Goal: Task Accomplishment & Management: Manage account settings

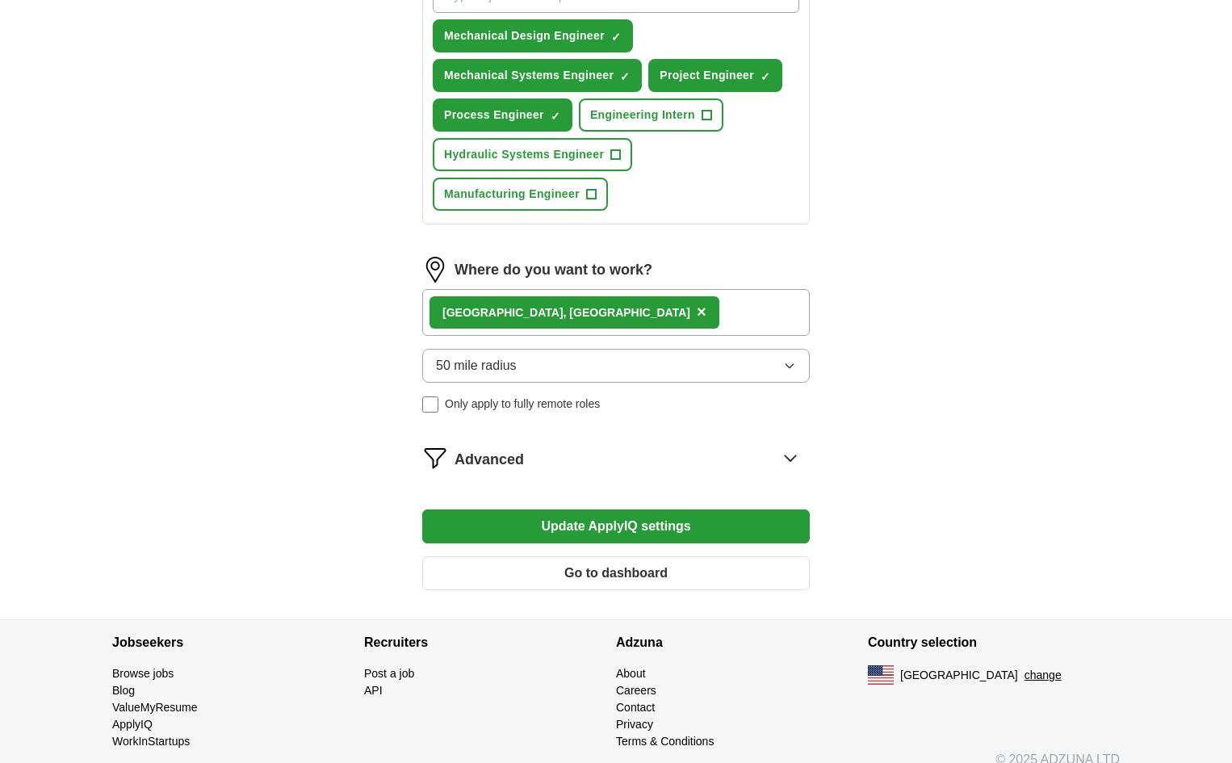
scroll to position [646, 0]
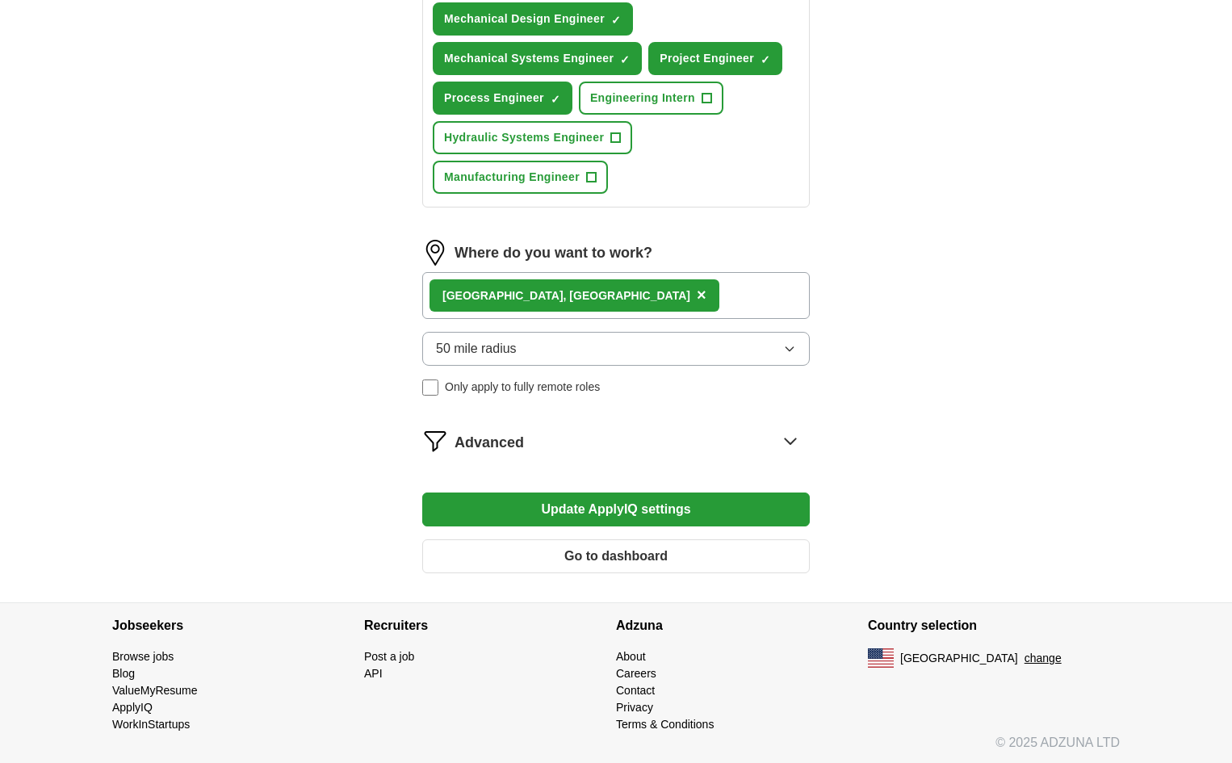
click at [601, 288] on div "[GEOGRAPHIC_DATA], [GEOGRAPHIC_DATA] ×" at bounding box center [616, 295] width 388 height 47
click at [792, 347] on icon "button" at bounding box center [789, 348] width 13 height 13
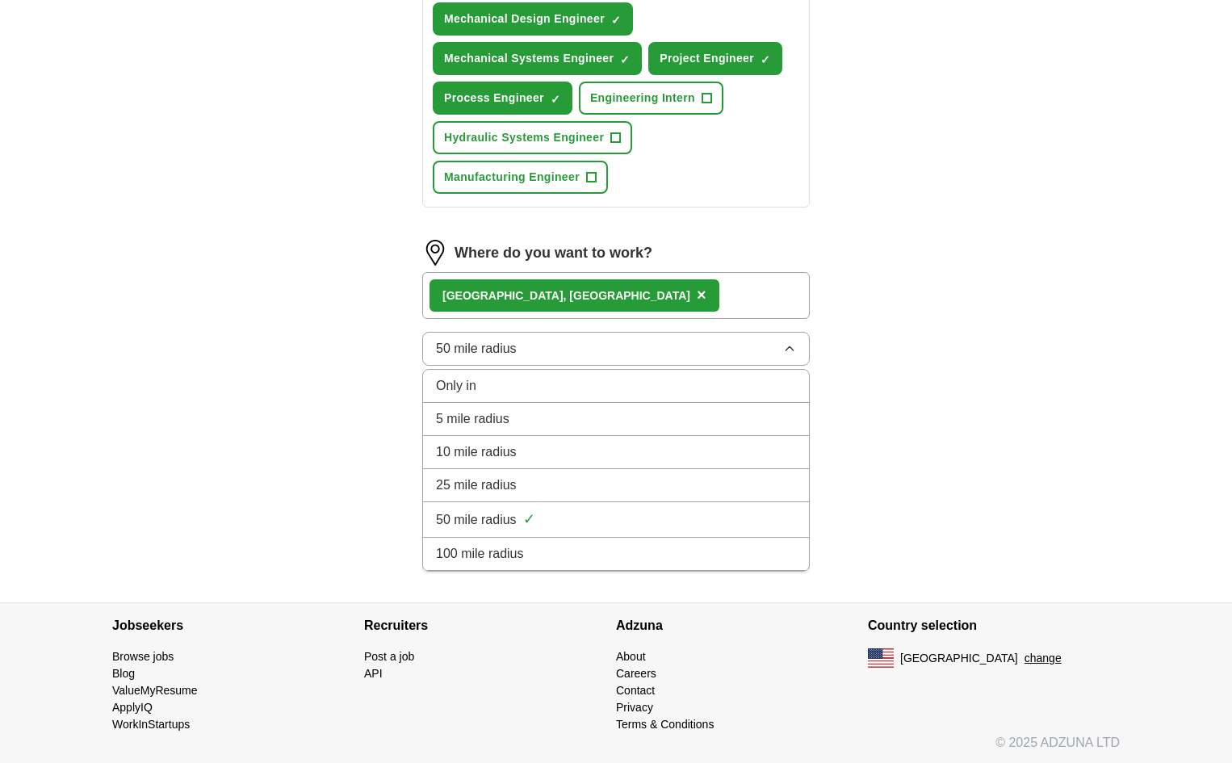
click at [510, 550] on span "100 mile radius" at bounding box center [480, 553] width 88 height 19
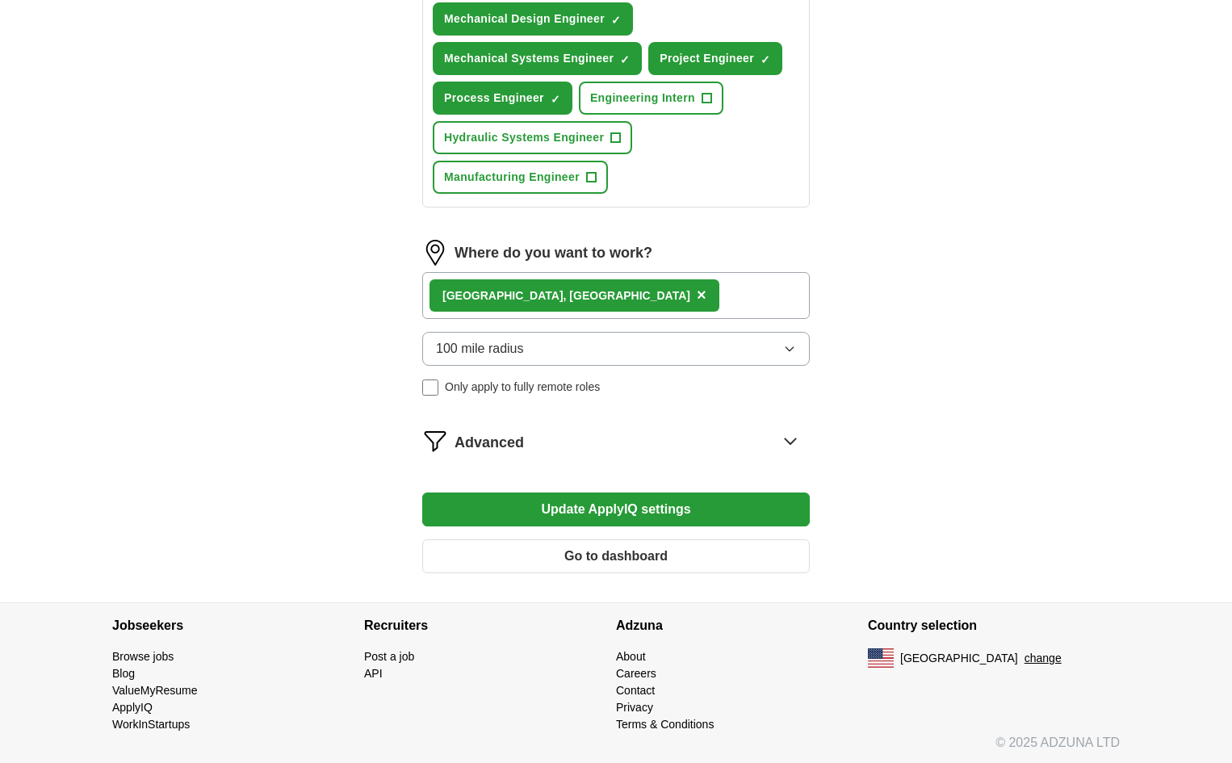
click at [626, 293] on div "[GEOGRAPHIC_DATA], [GEOGRAPHIC_DATA] ×" at bounding box center [616, 295] width 388 height 47
click at [430, 251] on img at bounding box center [435, 253] width 26 height 26
click at [697, 293] on span "×" at bounding box center [702, 295] width 10 height 18
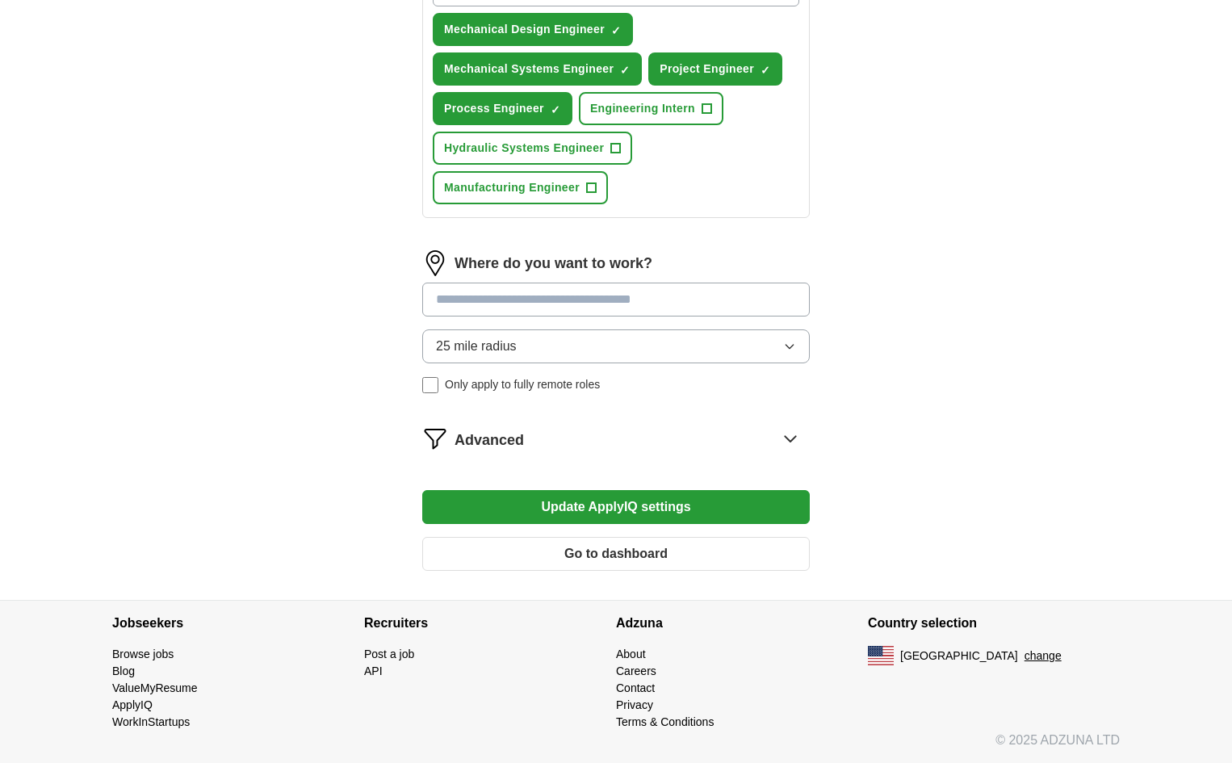
click at [529, 300] on input at bounding box center [616, 300] width 388 height 34
type input "**"
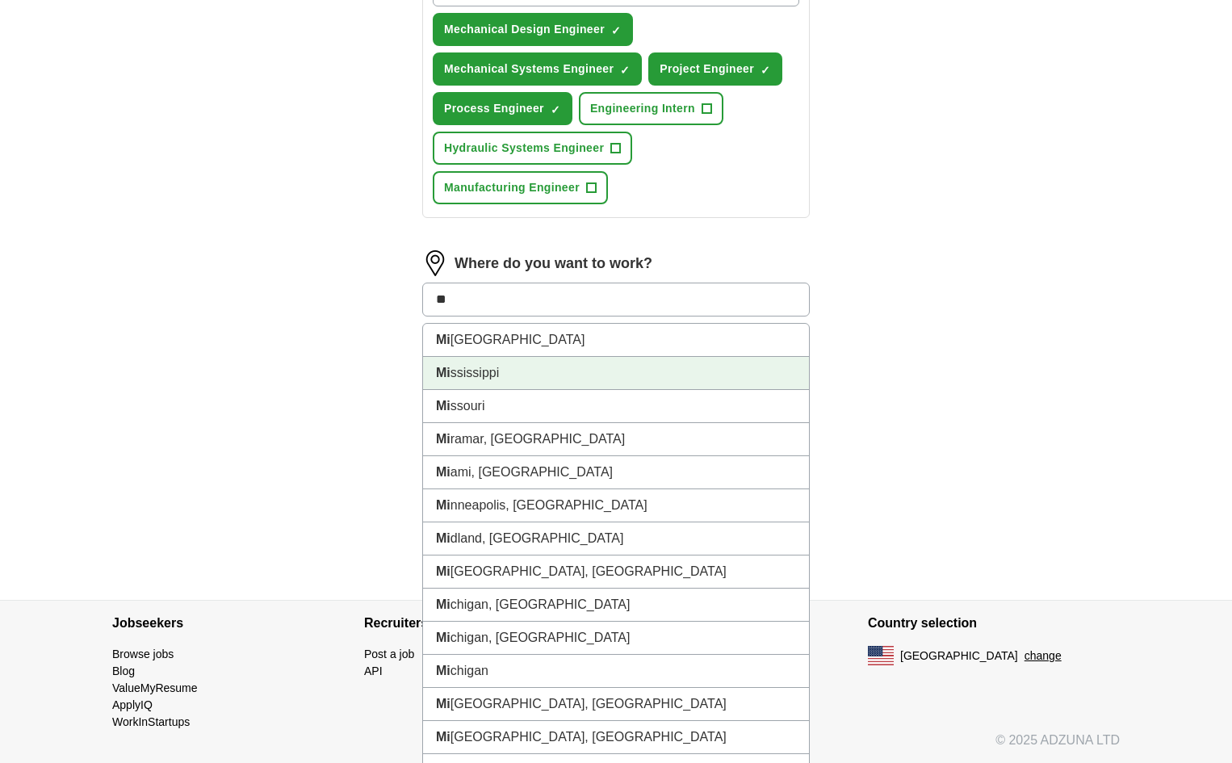
click at [495, 372] on li "Mi ssissippi" at bounding box center [616, 373] width 386 height 33
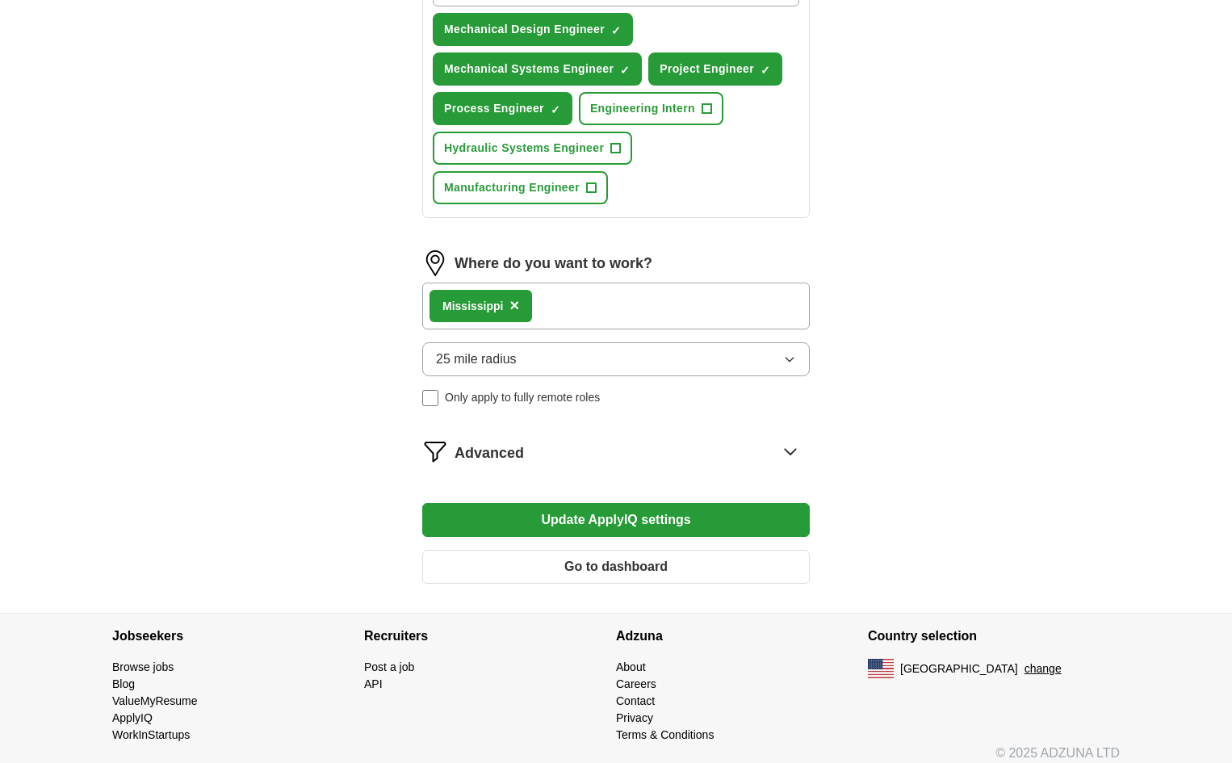
click at [567, 285] on div "Mi ssissippi ×" at bounding box center [616, 306] width 388 height 47
click at [571, 310] on div "Mi ssissippi ×" at bounding box center [616, 306] width 388 height 47
click at [532, 357] on button "25 mile radius" at bounding box center [616, 359] width 388 height 34
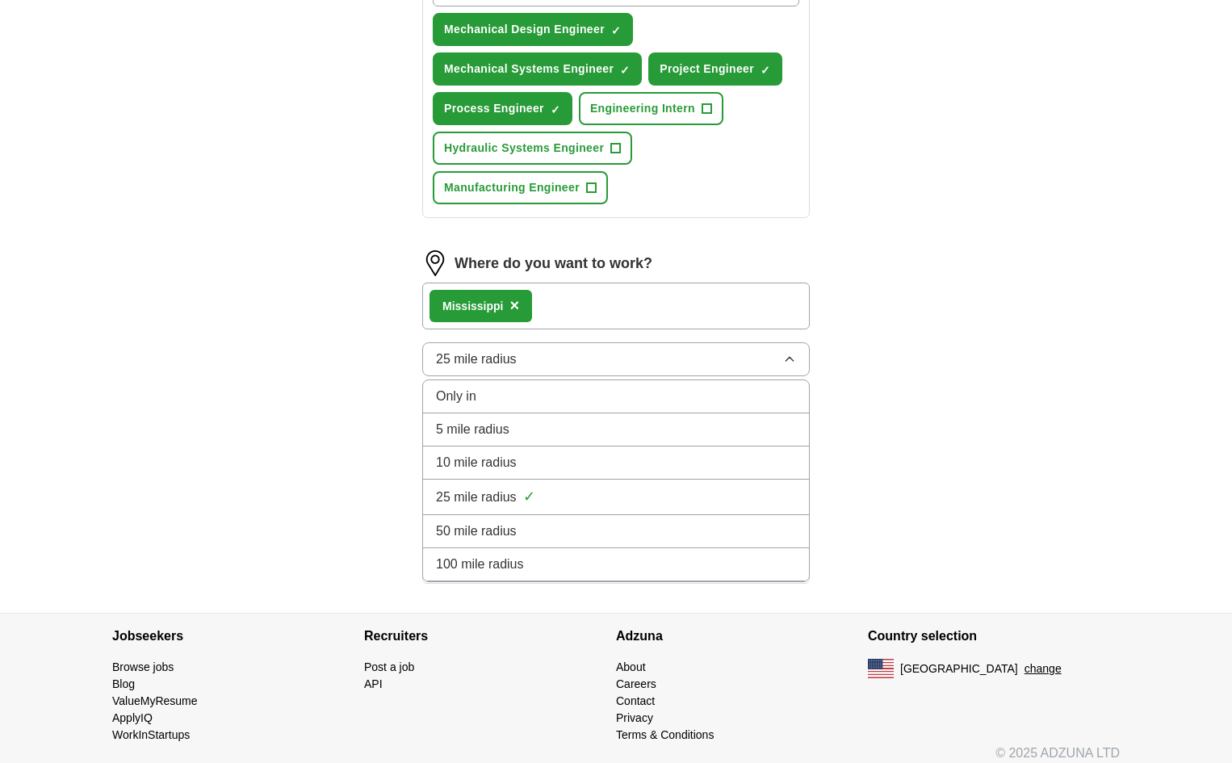
click at [532, 357] on button "25 mile radius" at bounding box center [616, 359] width 388 height 34
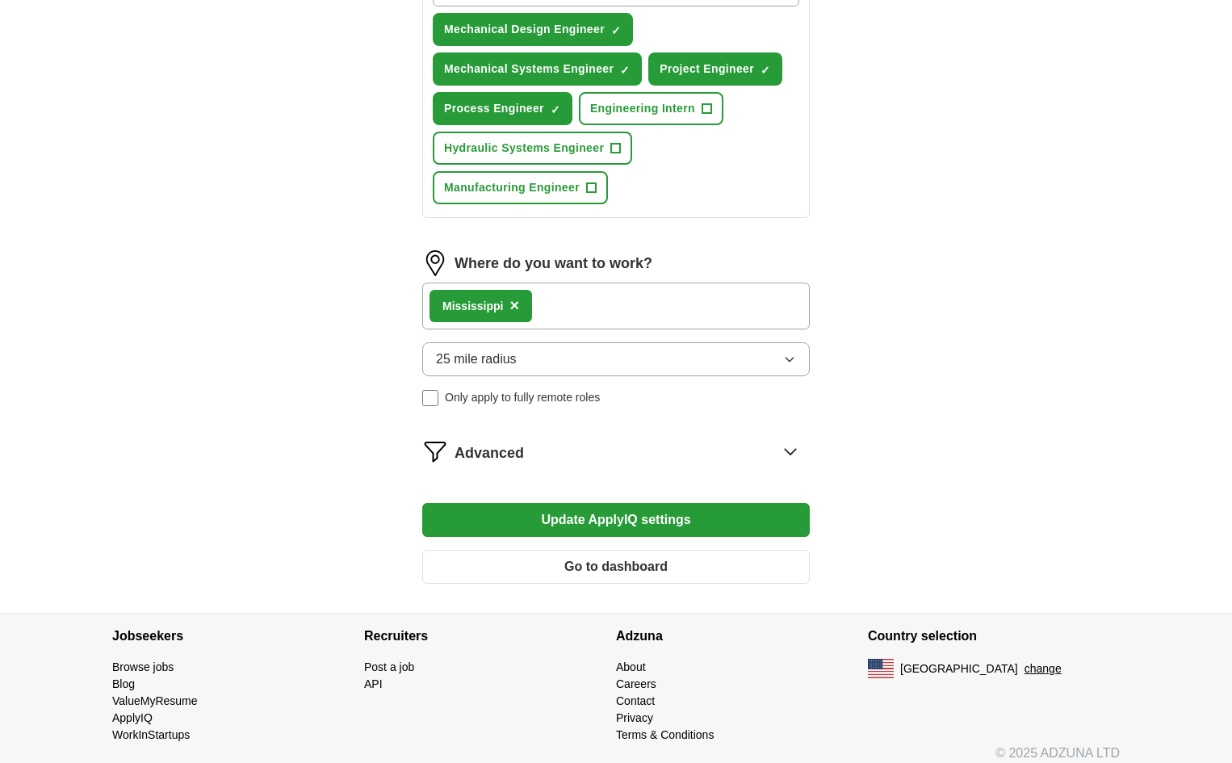
click at [533, 357] on button "25 mile radius" at bounding box center [616, 359] width 388 height 34
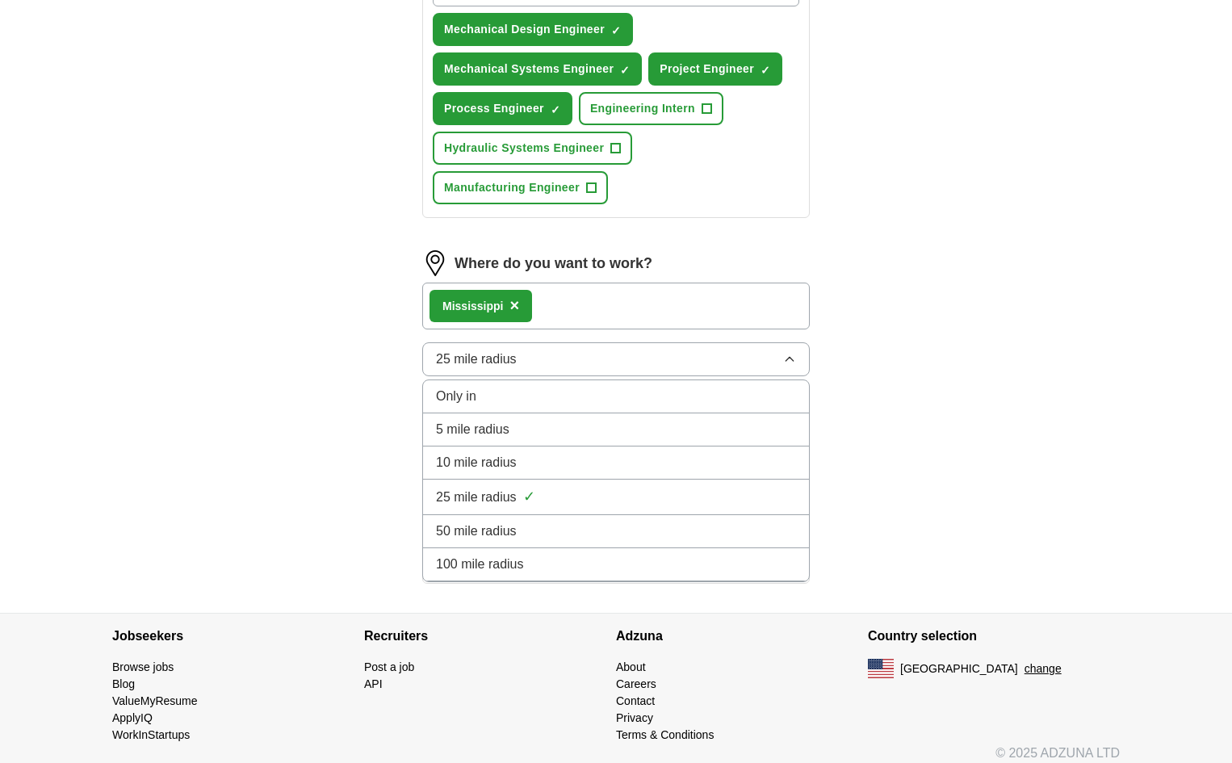
click at [506, 563] on span "100 mile radius" at bounding box center [480, 564] width 88 height 19
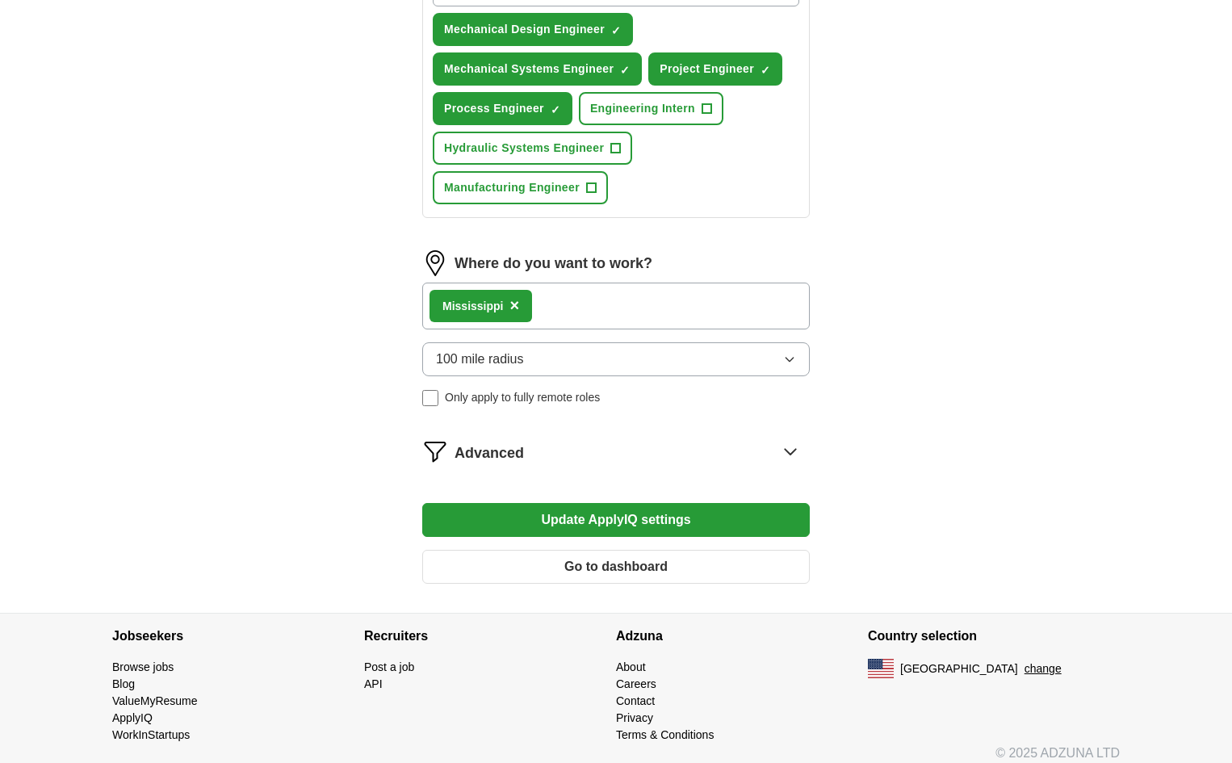
click at [507, 518] on button "Update ApplyIQ settings" at bounding box center [616, 520] width 388 height 34
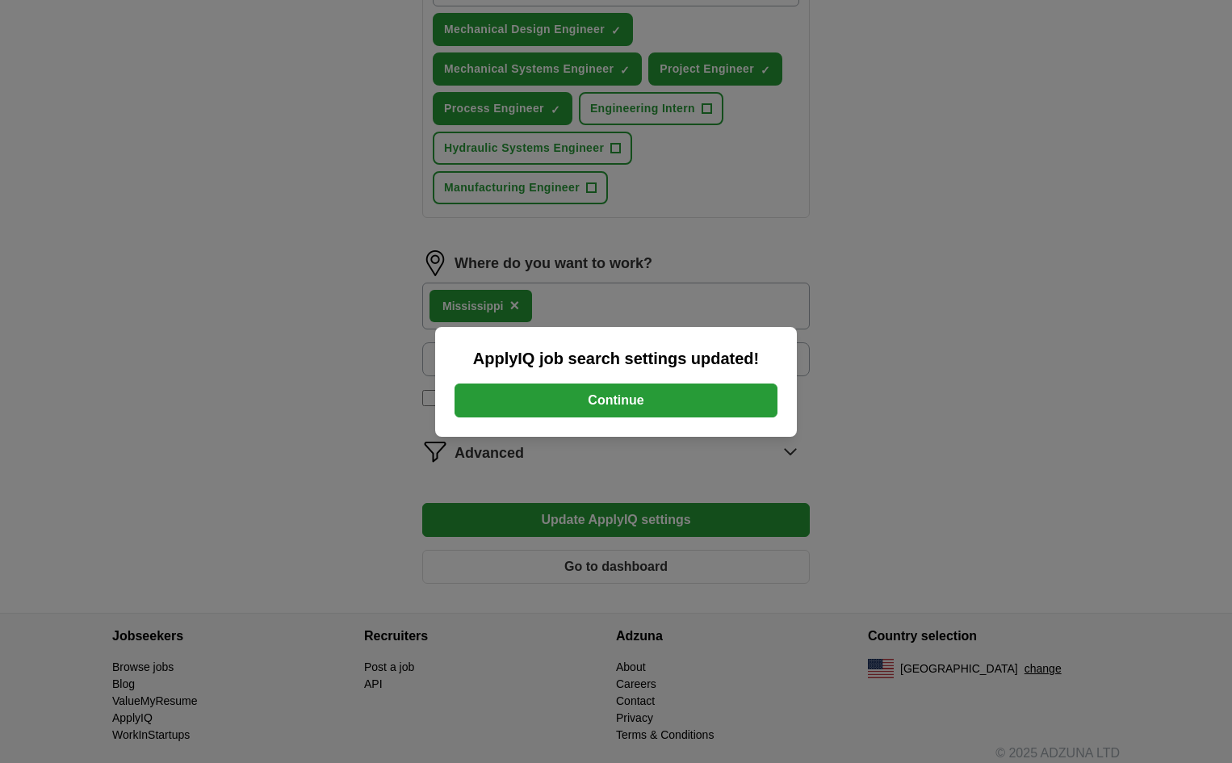
click at [509, 404] on button "Continue" at bounding box center [616, 400] width 323 height 34
